Goal: Find specific page/section: Find specific page/section

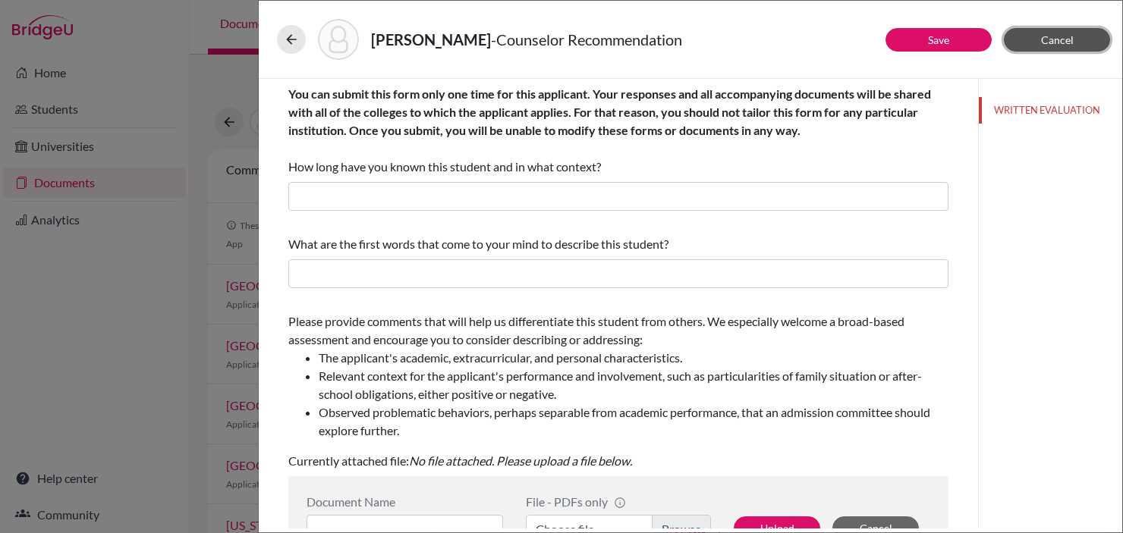
click at [1055, 39] on span "Cancel" at bounding box center [1057, 39] width 33 height 13
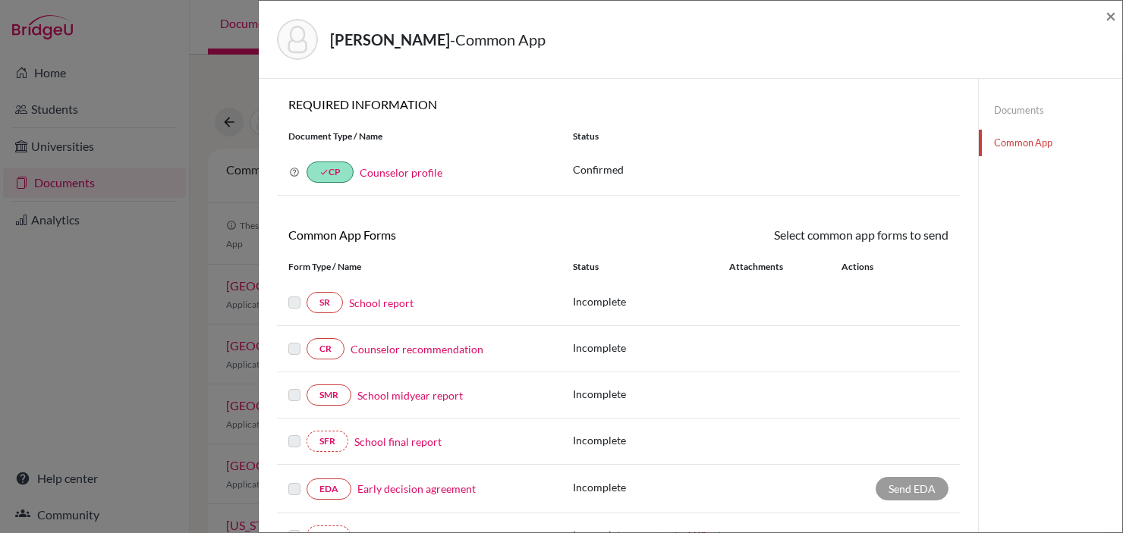
click at [80, 265] on div "Cattan, Benjamin - Common App × × REQUIRED INFORMATION Document Type / Name Sta…" at bounding box center [561, 266] width 1123 height 533
click at [1105, 15] on span "×" at bounding box center [1110, 16] width 11 height 22
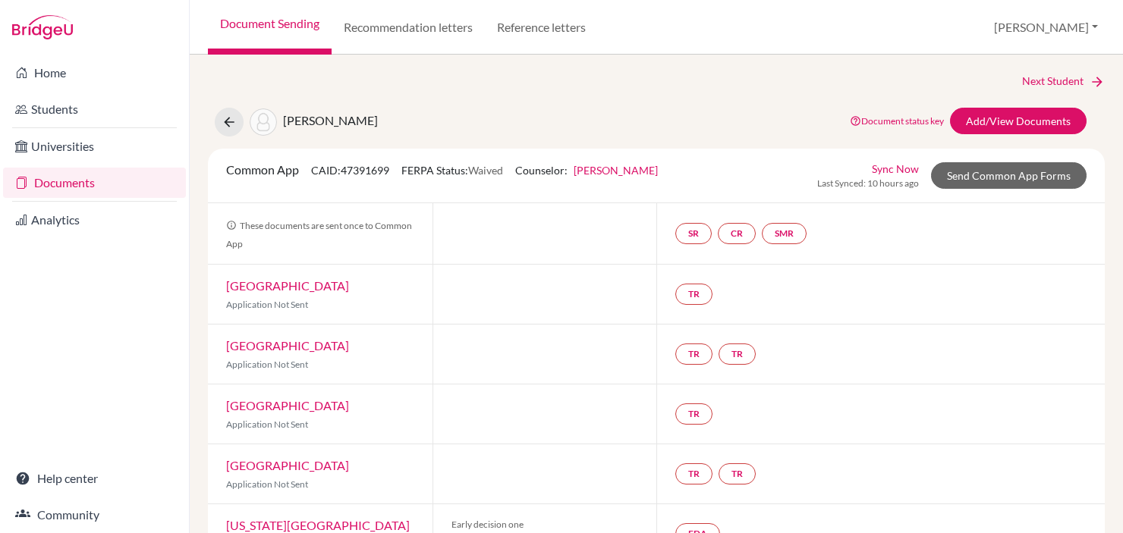
click at [254, 33] on link "Document Sending" at bounding box center [270, 27] width 124 height 55
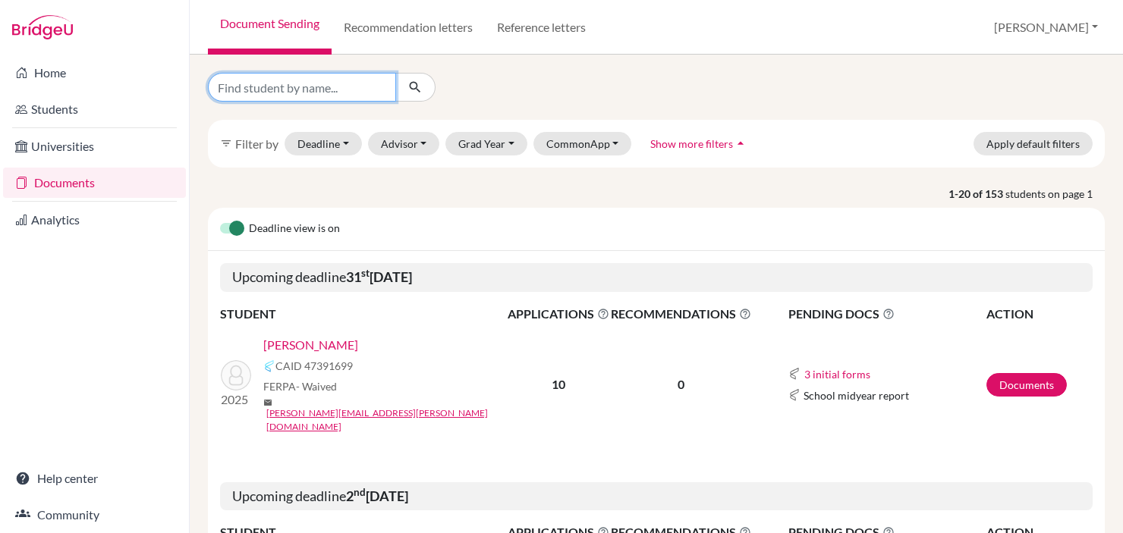
click at [258, 87] on input "Find student by name..." at bounding box center [302, 87] width 188 height 29
type input "[PERSON_NAME]"
click button "submit" at bounding box center [415, 87] width 40 height 29
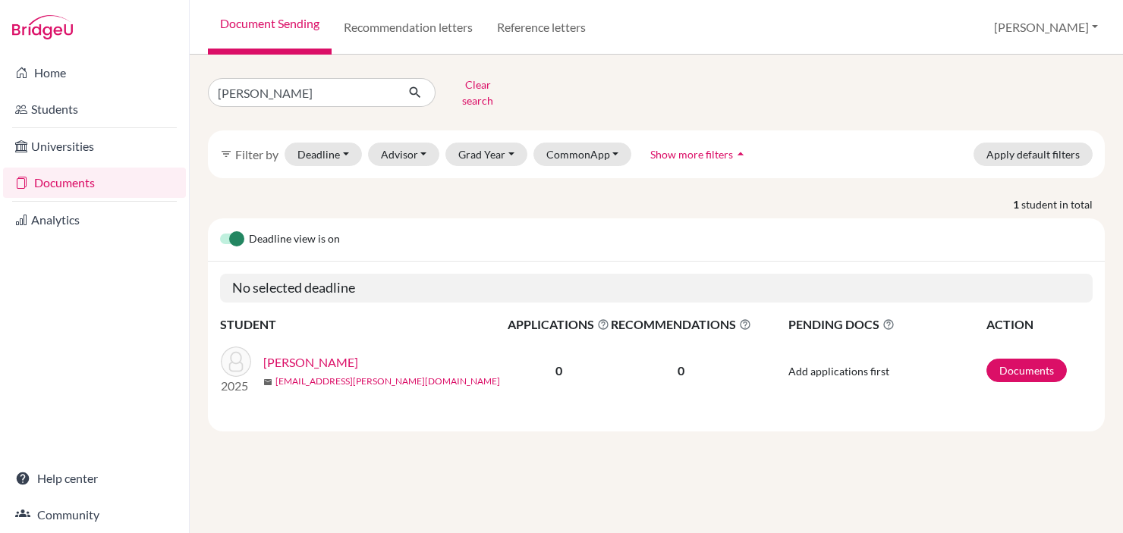
click at [314, 375] on link "ariela.weintraub@beityaacov.com.br" at bounding box center [387, 382] width 225 height 14
click at [325, 354] on link "[PERSON_NAME]" at bounding box center [310, 363] width 95 height 18
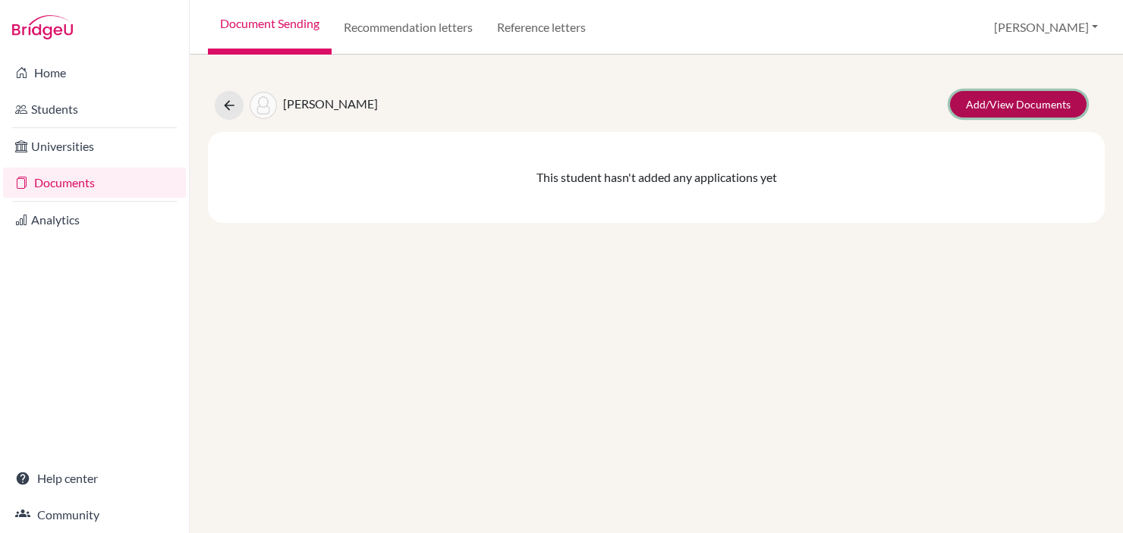
click at [982, 108] on link "Add/View Documents" at bounding box center [1018, 104] width 137 height 27
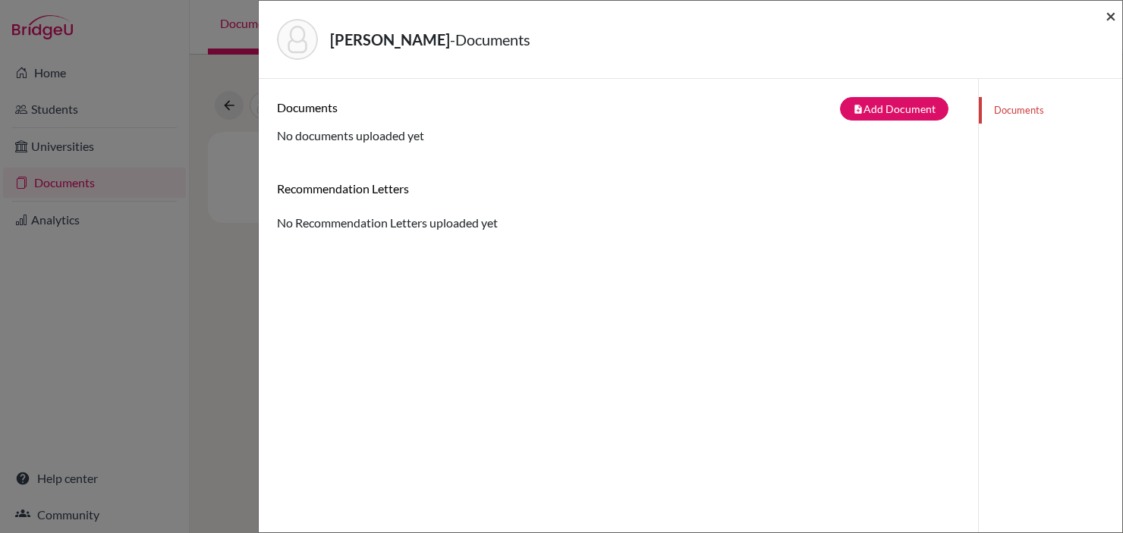
click at [1112, 17] on span "×" at bounding box center [1110, 16] width 11 height 22
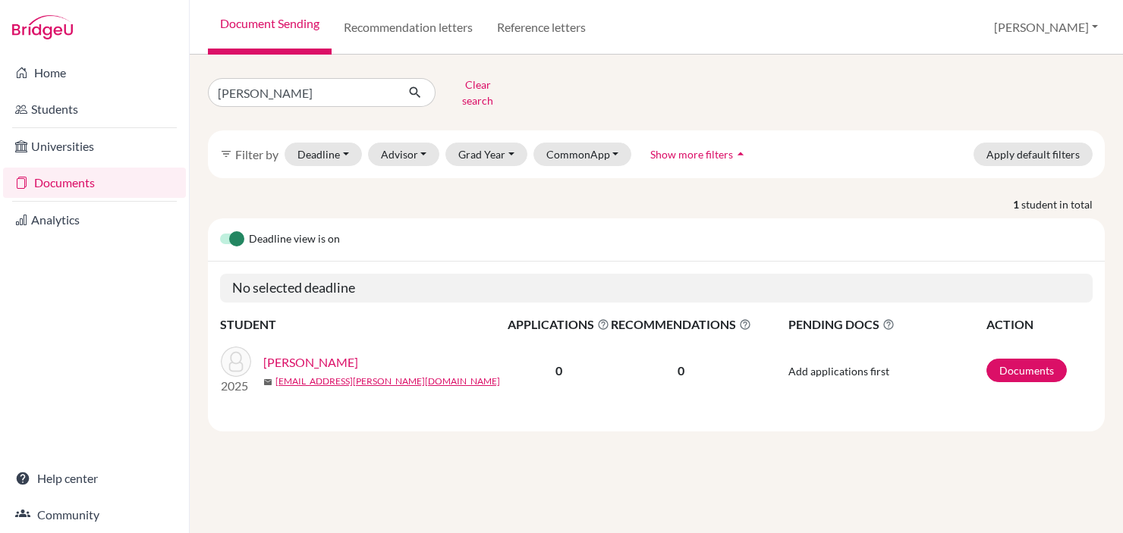
click at [363, 96] on input "[PERSON_NAME]" at bounding box center [302, 92] width 188 height 29
type input "Edmond"
click button "submit" at bounding box center [415, 92] width 40 height 29
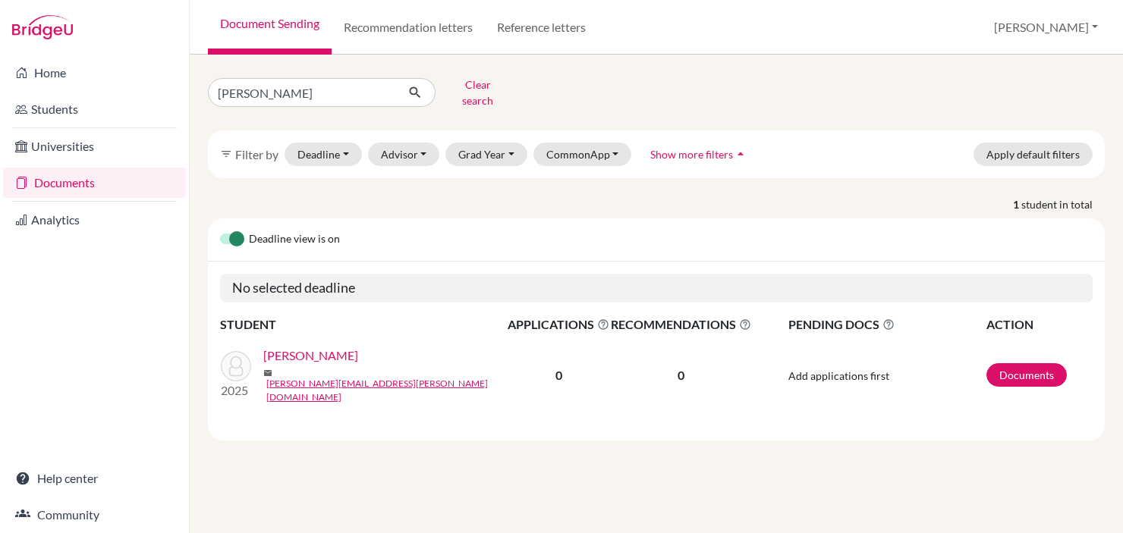
click at [292, 351] on link "Khafif, Edmond" at bounding box center [310, 356] width 95 height 18
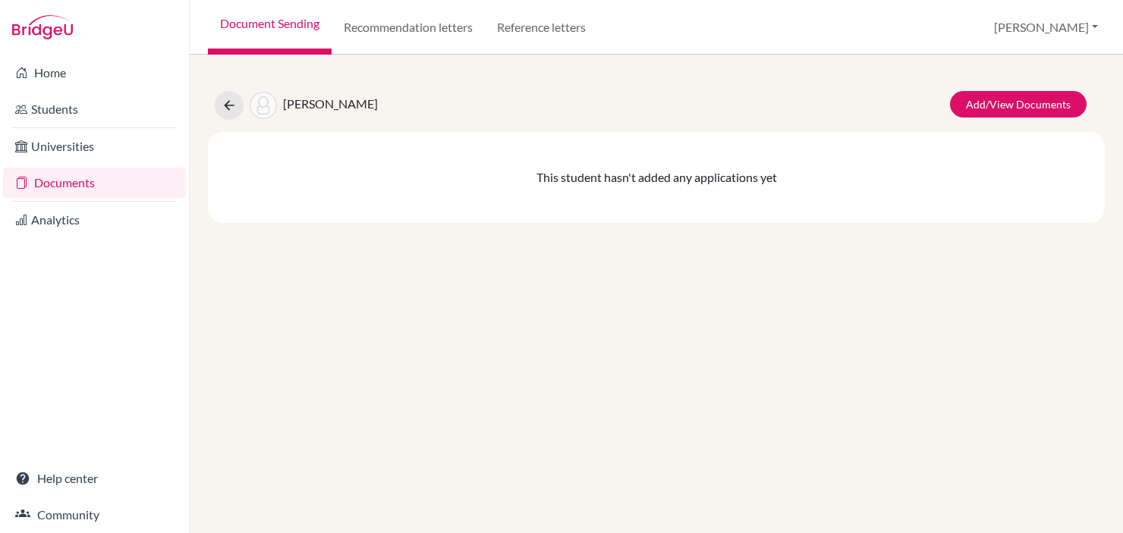
click at [759, 181] on div "This student hasn't added any applications yet" at bounding box center [656, 177] width 897 height 91
click at [844, 249] on div "Khafif, Edmond Add/View Documents This student hasn't added any applications yet" at bounding box center [656, 294] width 933 height 479
click at [783, 159] on div "This student hasn't added any applications yet" at bounding box center [656, 177] width 897 height 91
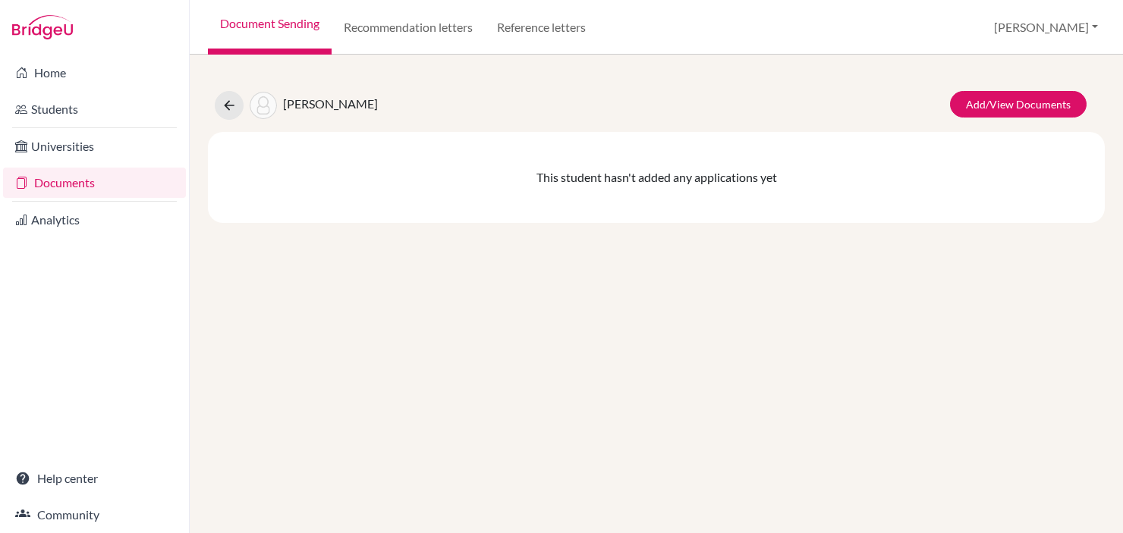
click at [766, 193] on div "This student hasn't added any applications yet" at bounding box center [656, 177] width 897 height 91
click at [767, 182] on div "This student hasn't added any applications yet" at bounding box center [656, 177] width 897 height 91
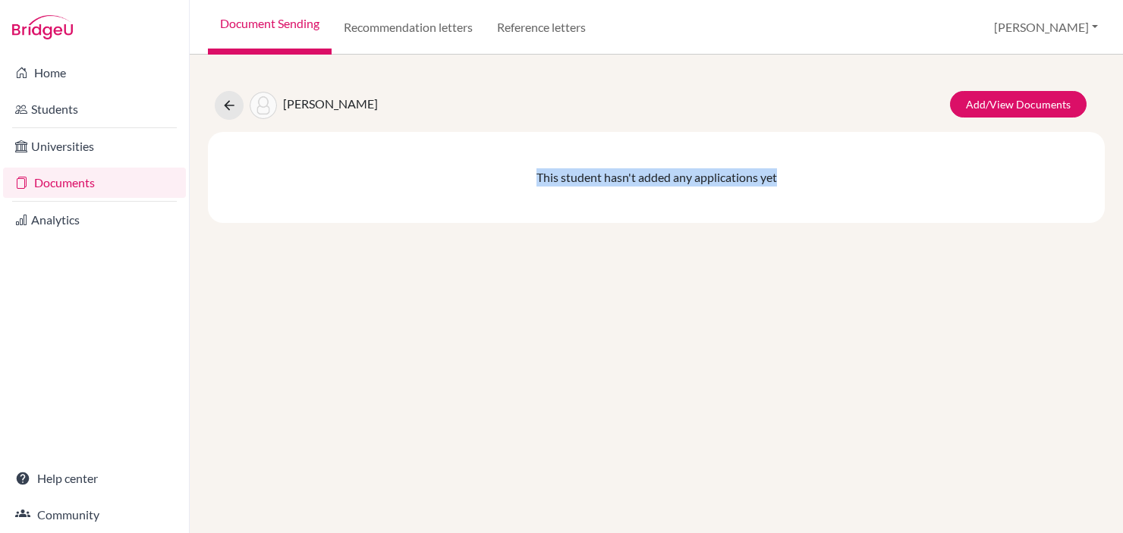
click at [767, 182] on div "This student hasn't added any applications yet" at bounding box center [656, 177] width 897 height 91
drag, startPoint x: 767, startPoint y: 182, endPoint x: 725, endPoint y: 182, distance: 41.7
click at [740, 182] on div "This student hasn't added any applications yet" at bounding box center [656, 177] width 897 height 91
click at [725, 182] on div "This student hasn't added any applications yet" at bounding box center [656, 177] width 897 height 91
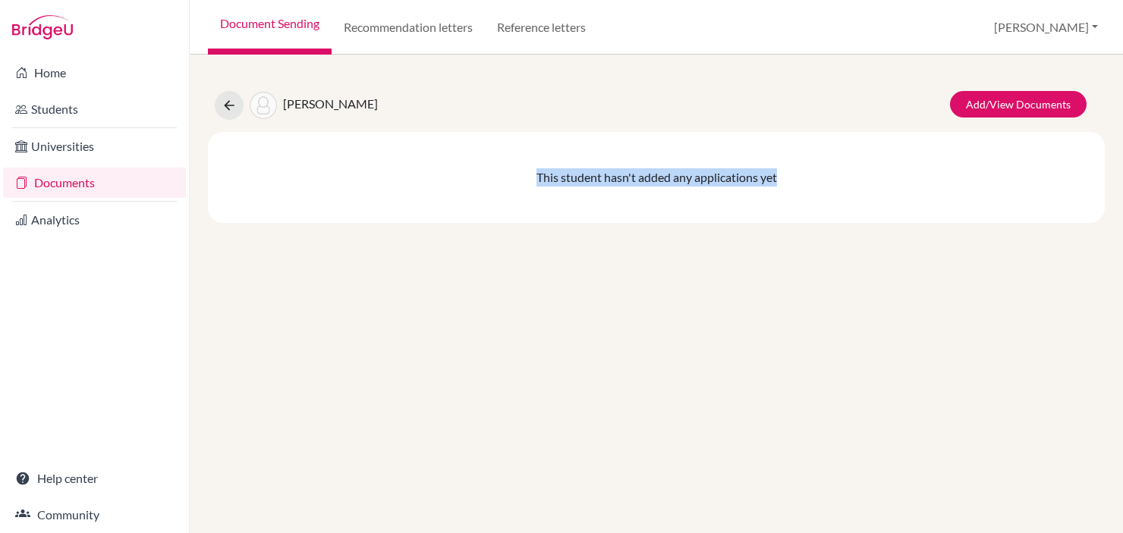
click at [725, 182] on div "This student hasn't added any applications yet" at bounding box center [656, 177] width 897 height 91
click at [671, 218] on div "This student hasn't added any applications yet" at bounding box center [656, 177] width 897 height 91
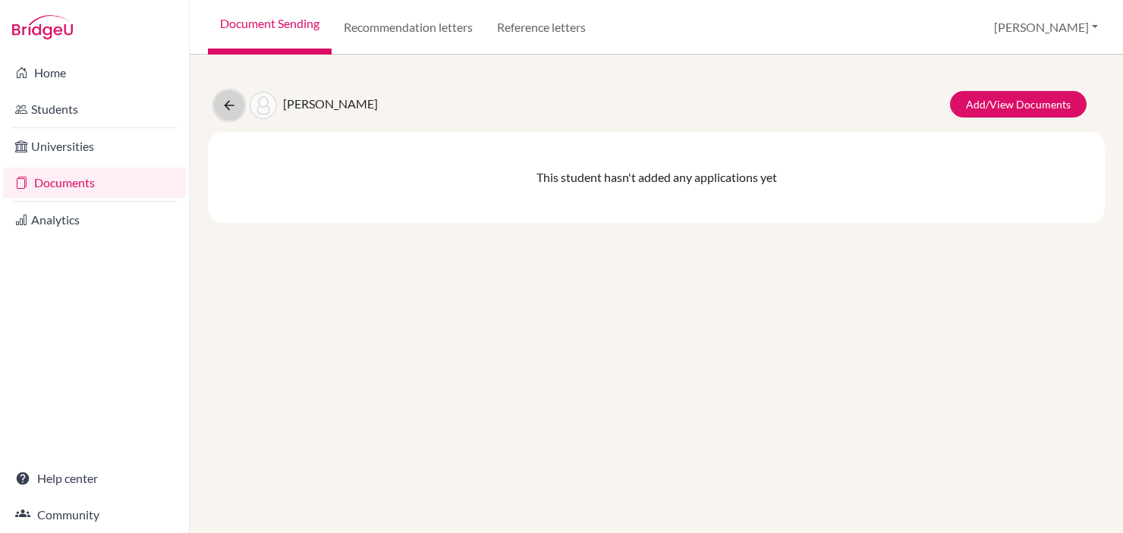
click at [232, 115] on button at bounding box center [229, 105] width 29 height 29
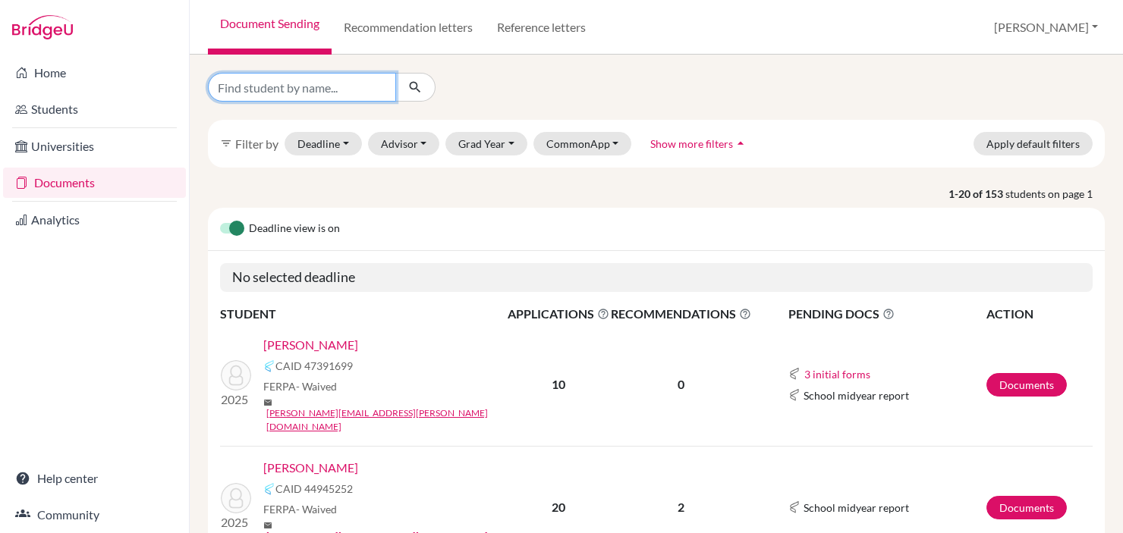
click at [280, 83] on input "Find student by name..." at bounding box center [302, 87] width 188 height 29
type input "[PERSON_NAME]"
click button "submit" at bounding box center [415, 87] width 40 height 29
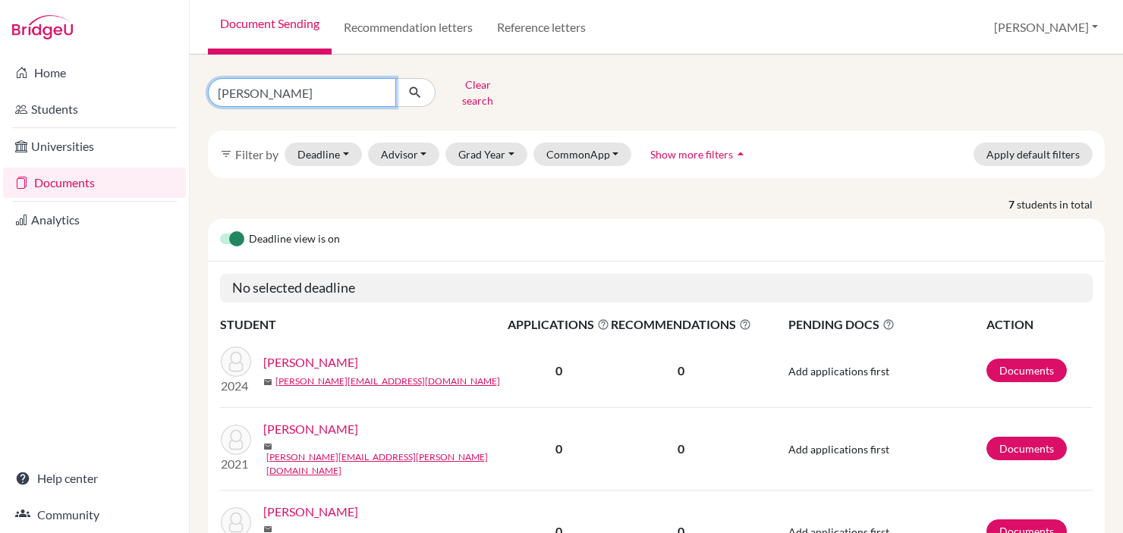
click at [321, 81] on input "[PERSON_NAME]" at bounding box center [302, 92] width 188 height 29
type input "[PERSON_NAME]"
click button "submit" at bounding box center [415, 92] width 40 height 29
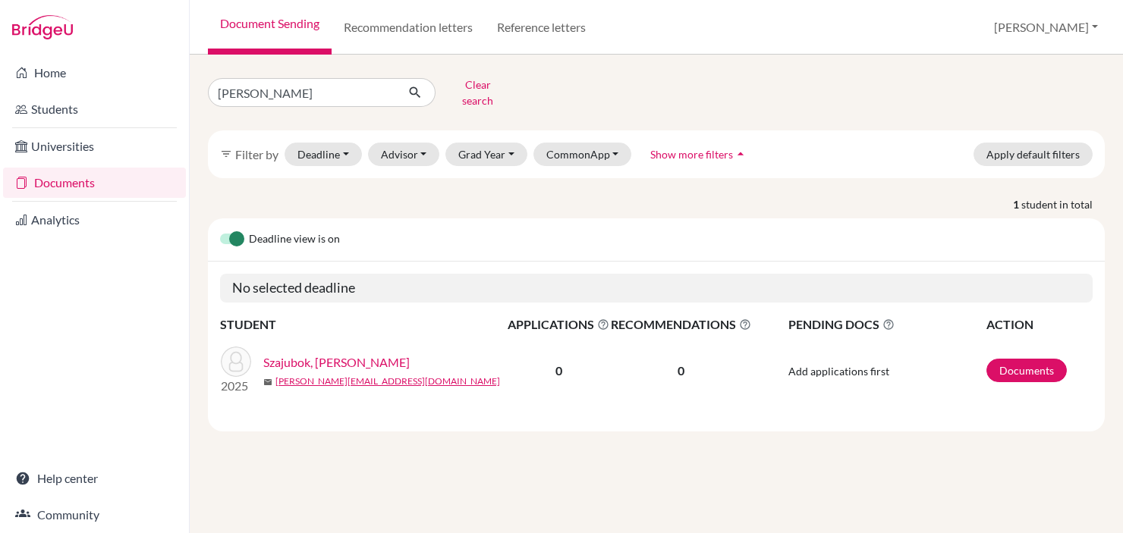
click at [335, 355] on link "Szajubok, [PERSON_NAME]" at bounding box center [336, 363] width 146 height 18
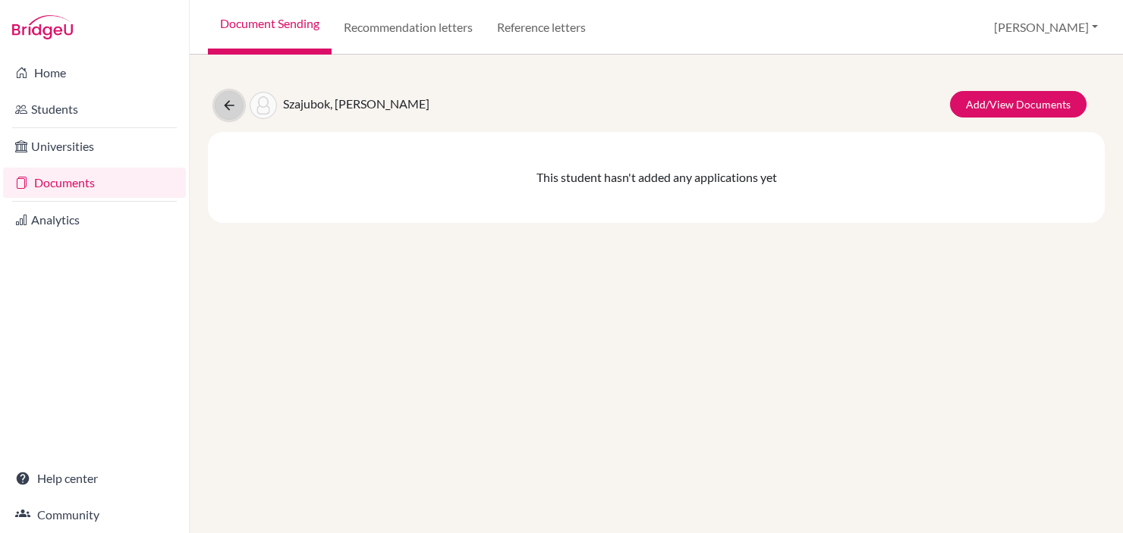
click at [231, 112] on icon at bounding box center [229, 105] width 15 height 15
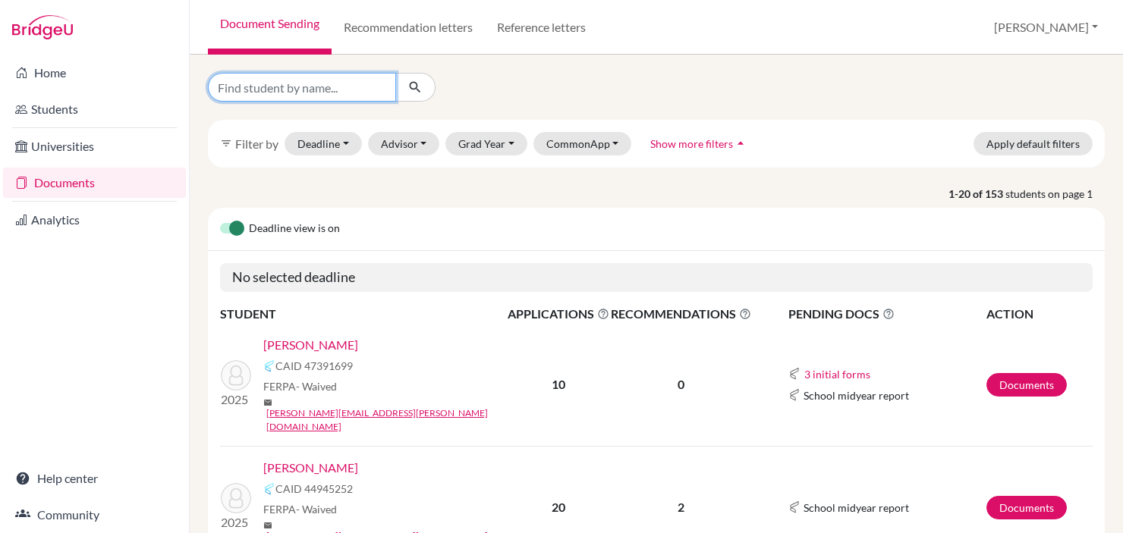
click at [294, 84] on input "Find student by name..." at bounding box center [302, 87] width 188 height 29
type input "daniel"
click button "submit" at bounding box center [415, 87] width 40 height 29
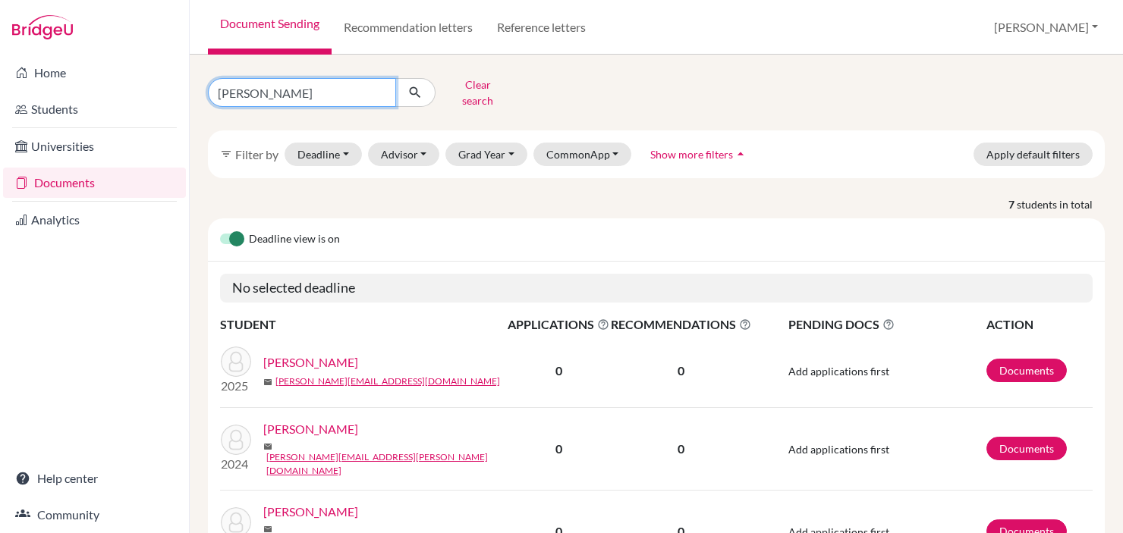
click at [284, 81] on input "daniel" at bounding box center [302, 92] width 188 height 29
type input "e"
type input "shayo"
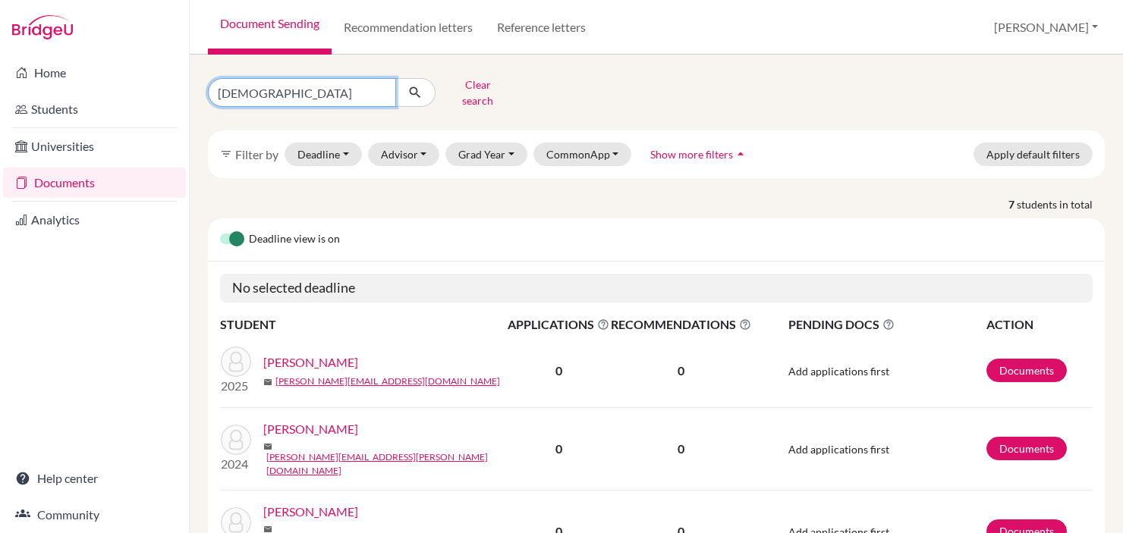
click button "submit" at bounding box center [415, 92] width 40 height 29
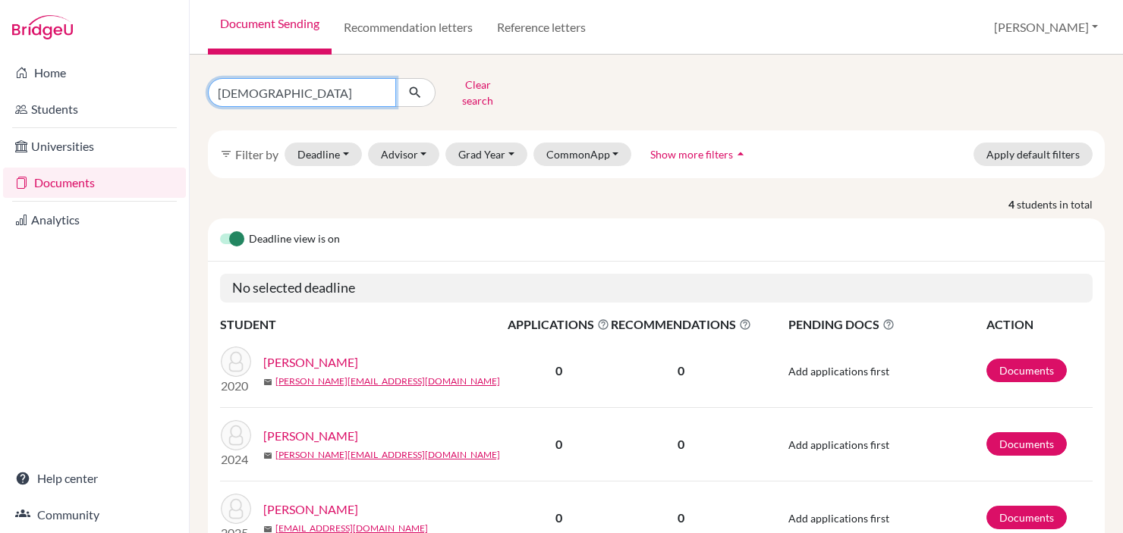
click at [281, 93] on input "shayo" at bounding box center [302, 92] width 188 height 29
type input "cattan"
click button "submit" at bounding box center [415, 92] width 40 height 29
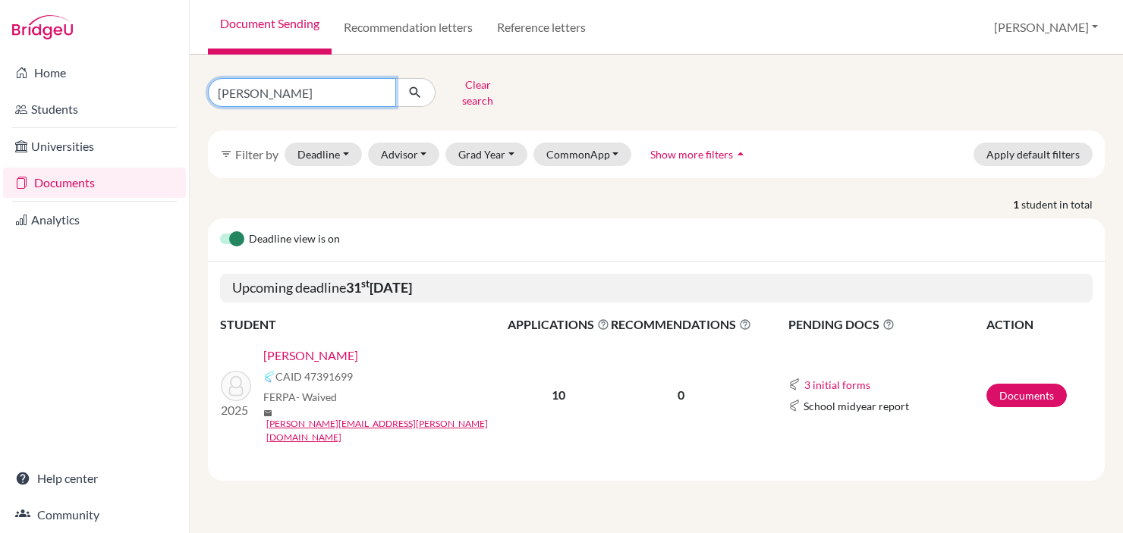
click at [245, 81] on input "cattan" at bounding box center [302, 92] width 188 height 29
type input "kattan"
click button "submit" at bounding box center [415, 92] width 40 height 29
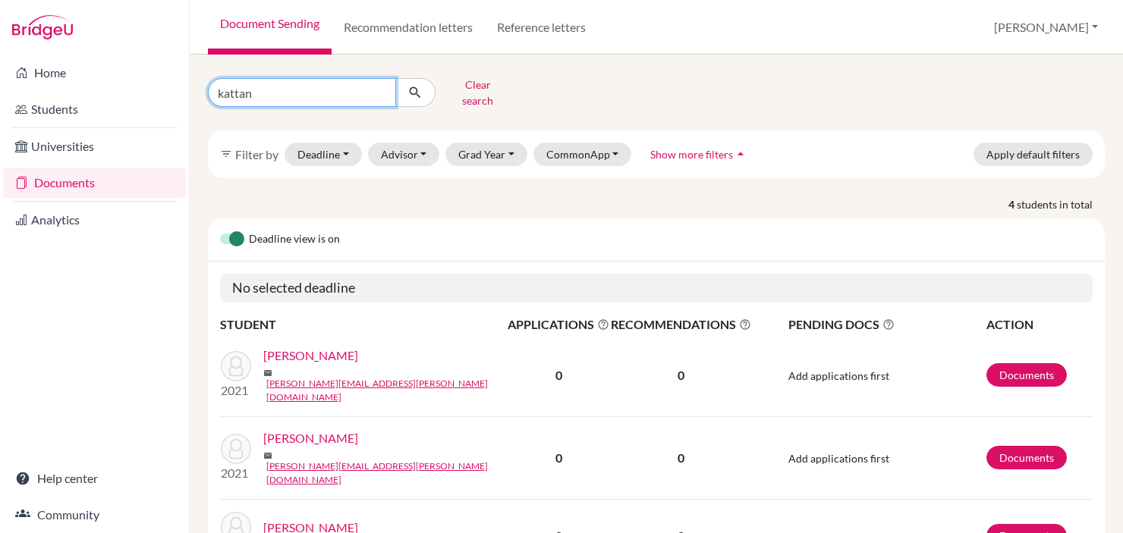
click at [252, 78] on input "kattan" at bounding box center [302, 92] width 188 height 29
type input "julia zaitz"
click button "submit" at bounding box center [415, 92] width 40 height 29
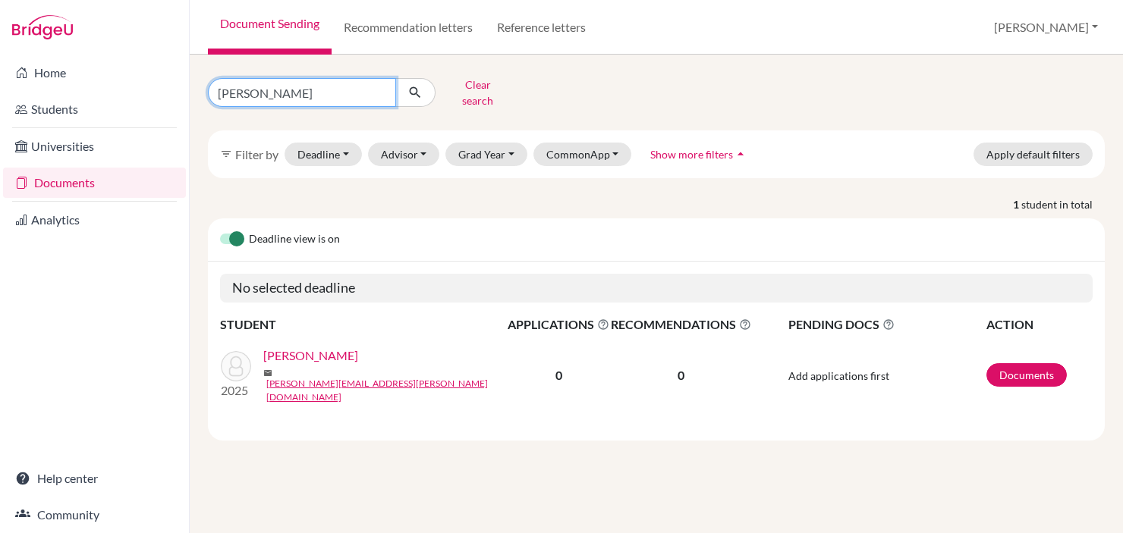
click at [251, 91] on input "julia zaitz" at bounding box center [302, 92] width 188 height 29
type input "joe horn"
click button "submit" at bounding box center [415, 92] width 40 height 29
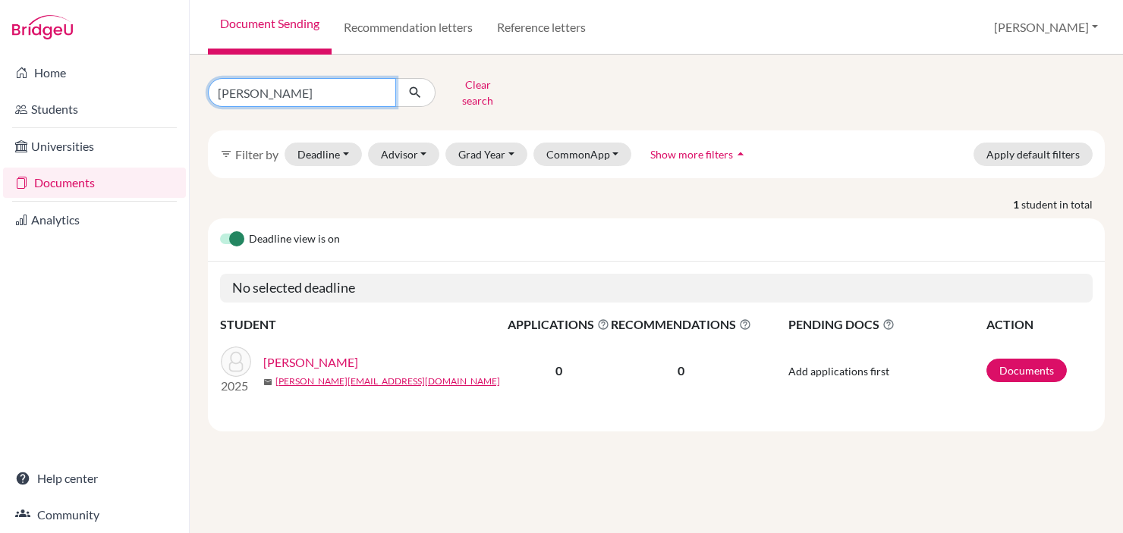
click at [274, 93] on input "joe horn" at bounding box center [302, 92] width 188 height 29
type input "ariela"
click button "submit" at bounding box center [415, 92] width 40 height 29
